Goal: Information Seeking & Learning: Learn about a topic

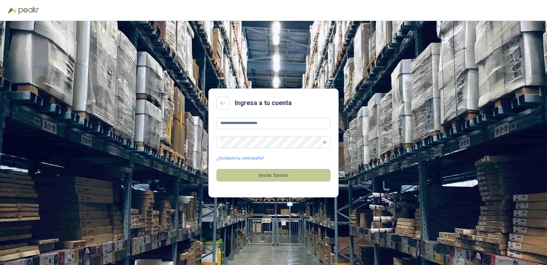
click at [271, 176] on button "Iniciar Sesión" at bounding box center [274, 175] width 114 height 12
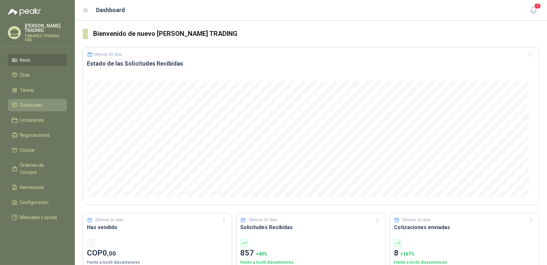
click at [35, 101] on span "Solicitudes" at bounding box center [31, 104] width 22 height 7
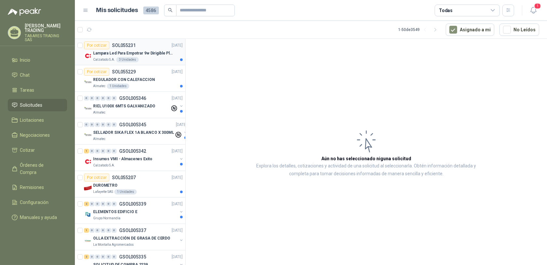
click at [104, 53] on p "Lampara Led Para Empotrar 9w Dirigible Plafon 11cm" at bounding box center [133, 53] width 81 height 6
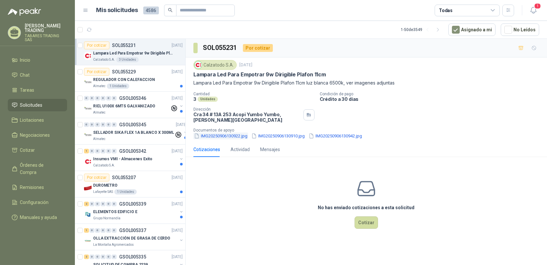
click at [208, 135] on button "IMG20250906130922.jpg" at bounding box center [220, 135] width 55 height 7
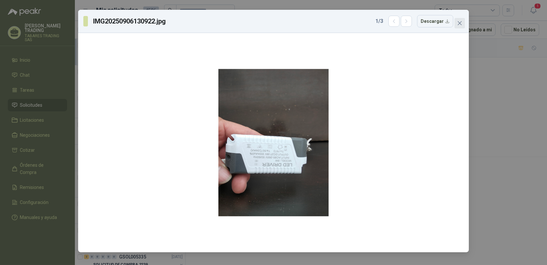
click at [458, 22] on icon "close" at bounding box center [459, 23] width 5 height 5
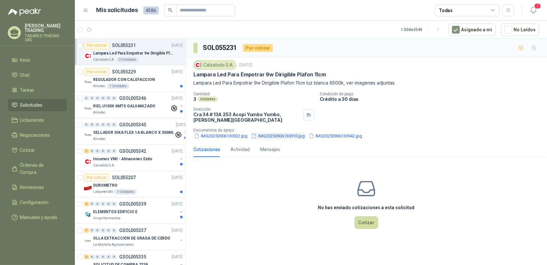
click at [257, 135] on button "IMG20250906130910.jpg" at bounding box center [278, 135] width 55 height 7
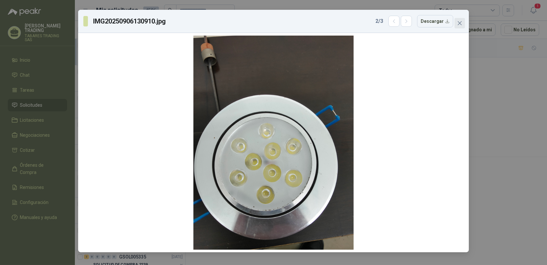
click at [461, 21] on icon "close" at bounding box center [460, 23] width 4 height 4
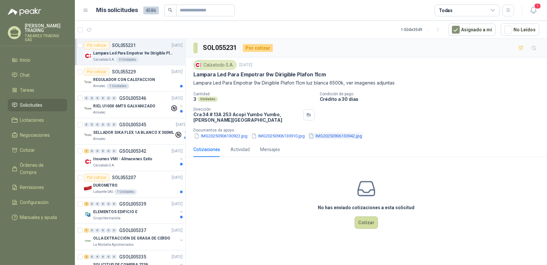
click at [308, 134] on button "IMG20250906130942.jpg" at bounding box center [335, 135] width 55 height 7
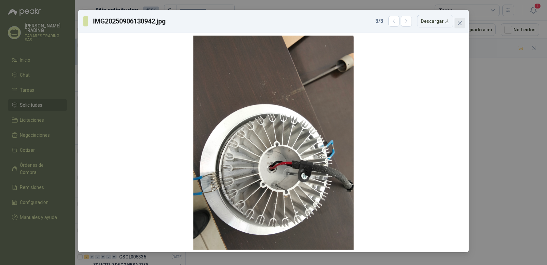
click at [459, 23] on icon "close" at bounding box center [459, 23] width 5 height 5
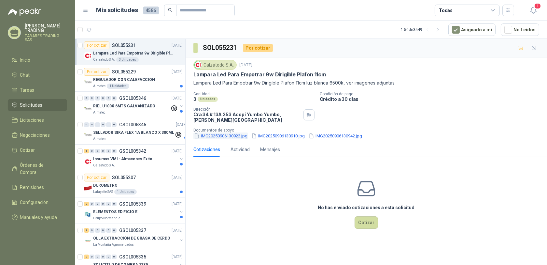
click at [212, 135] on button "IMG20250906130922.jpg" at bounding box center [220, 135] width 55 height 7
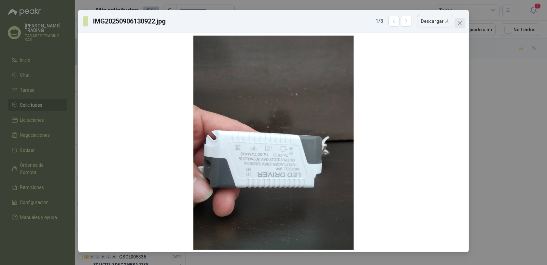
click at [458, 23] on icon "close" at bounding box center [459, 23] width 5 height 5
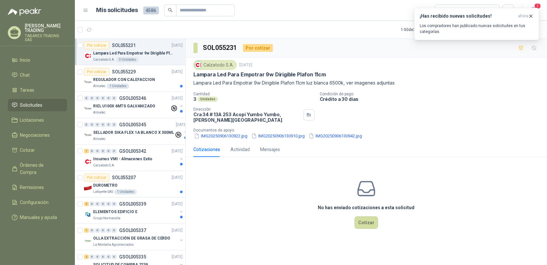
click at [51, 34] on p "TABARES TRADING SAS" at bounding box center [46, 38] width 42 height 8
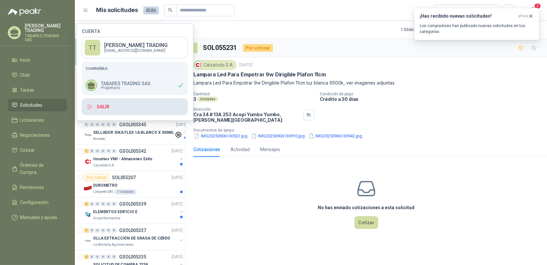
click at [102, 107] on button "Salir" at bounding box center [135, 106] width 106 height 17
